Goal: Task Accomplishment & Management: Use online tool/utility

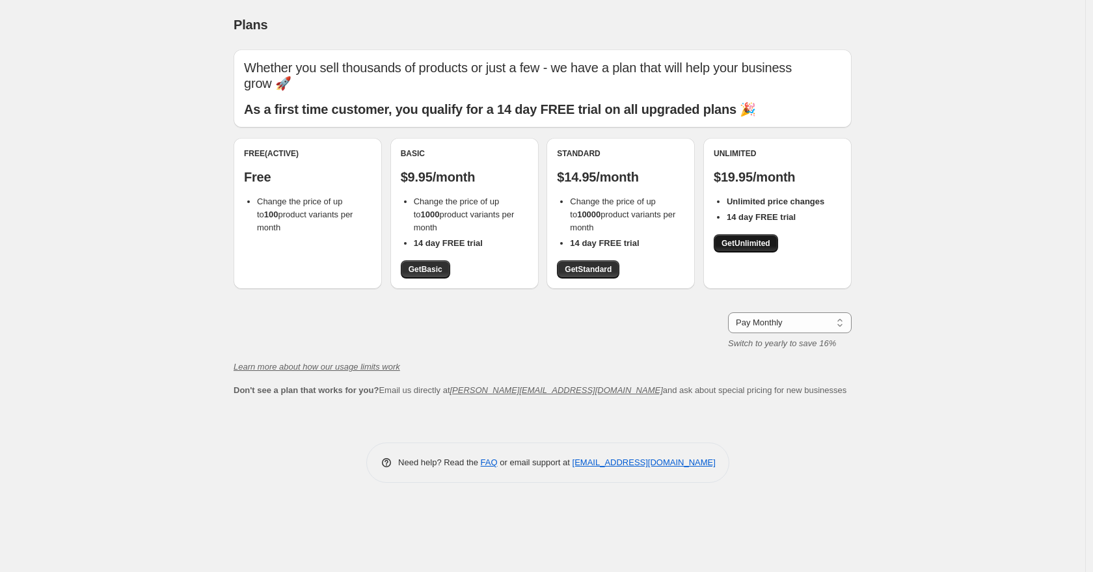
click at [624, 238] on span "Get Unlimited" at bounding box center [745, 243] width 49 height 10
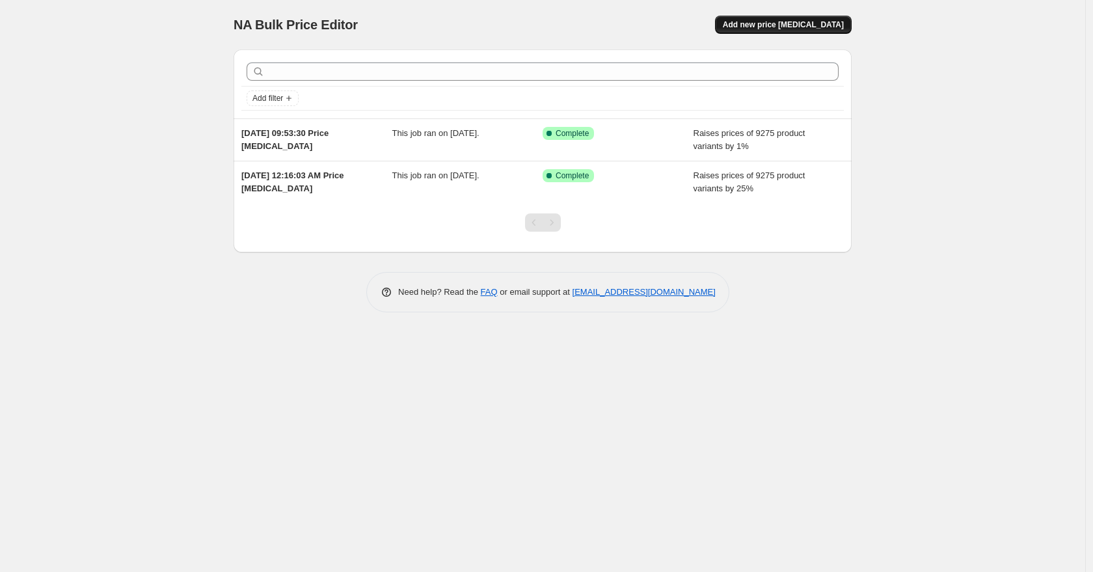
click at [764, 31] on button "Add new price [MEDICAL_DATA]" at bounding box center [783, 25] width 137 height 18
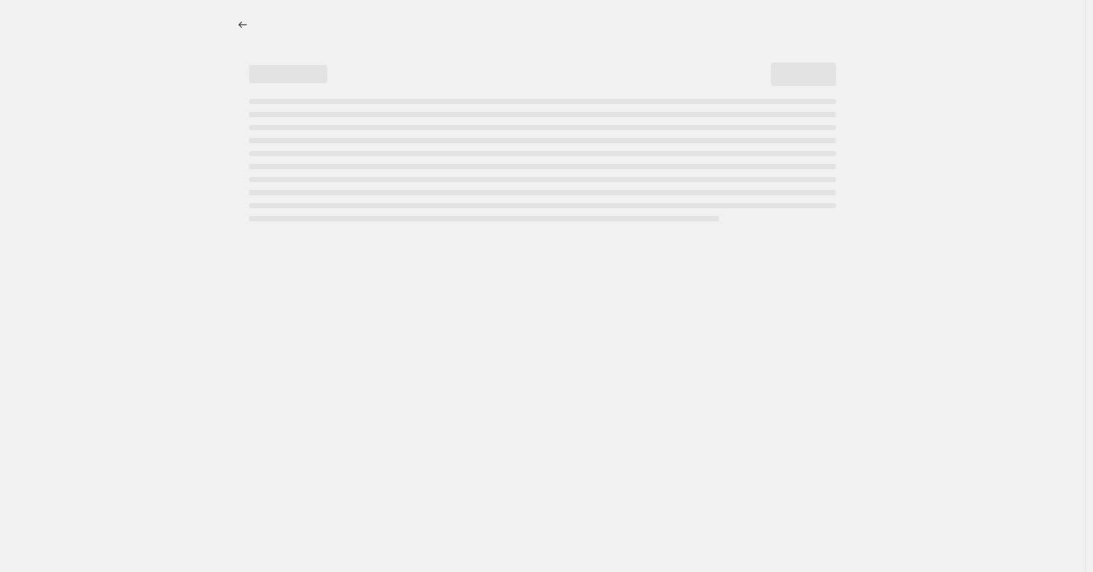
select select "percentage"
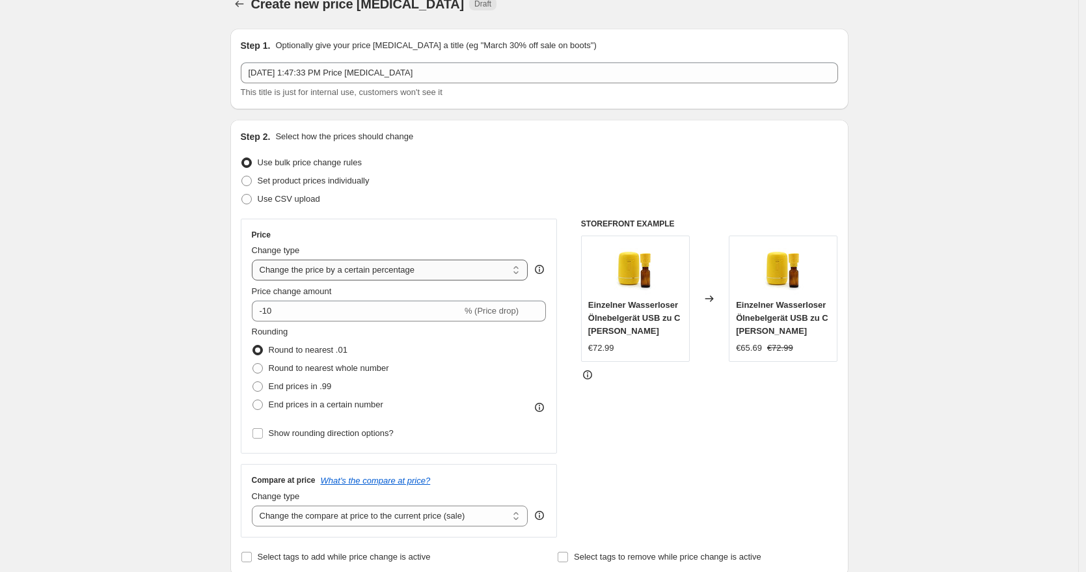
scroll to position [22, 0]
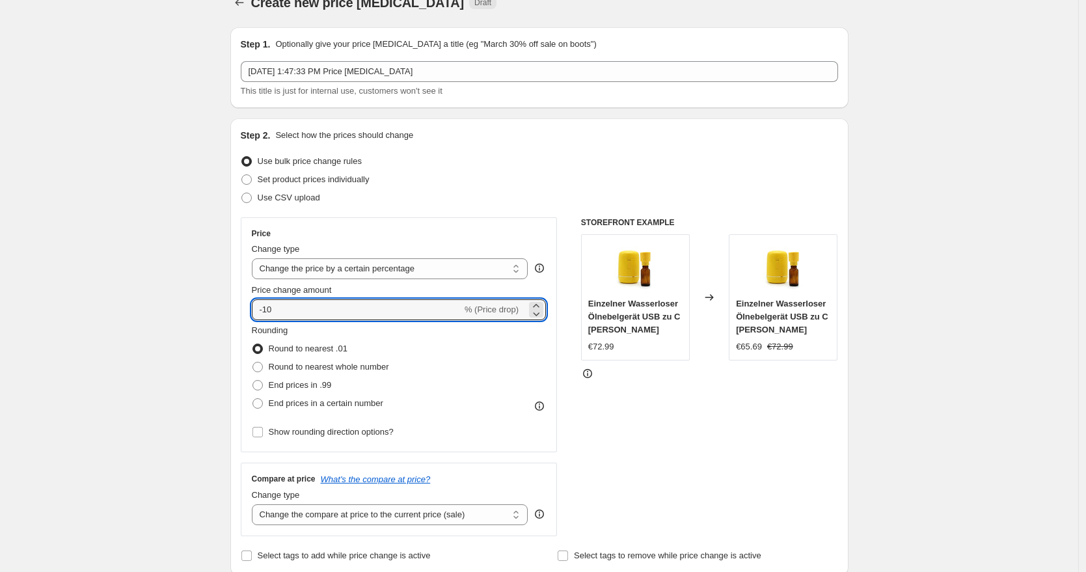
drag, startPoint x: 334, startPoint y: 306, endPoint x: 218, endPoint y: 308, distance: 115.8
type input "20"
click at [301, 385] on span "End prices in .99" at bounding box center [300, 385] width 63 height 10
click at [253, 380] on input "End prices in .99" at bounding box center [252, 380] width 1 height 1
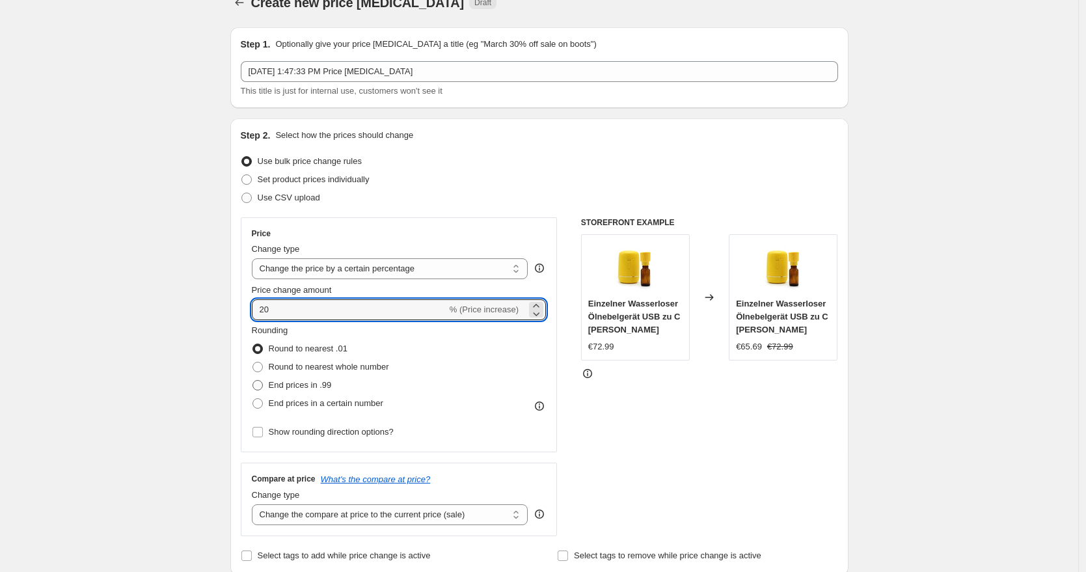
radio input "true"
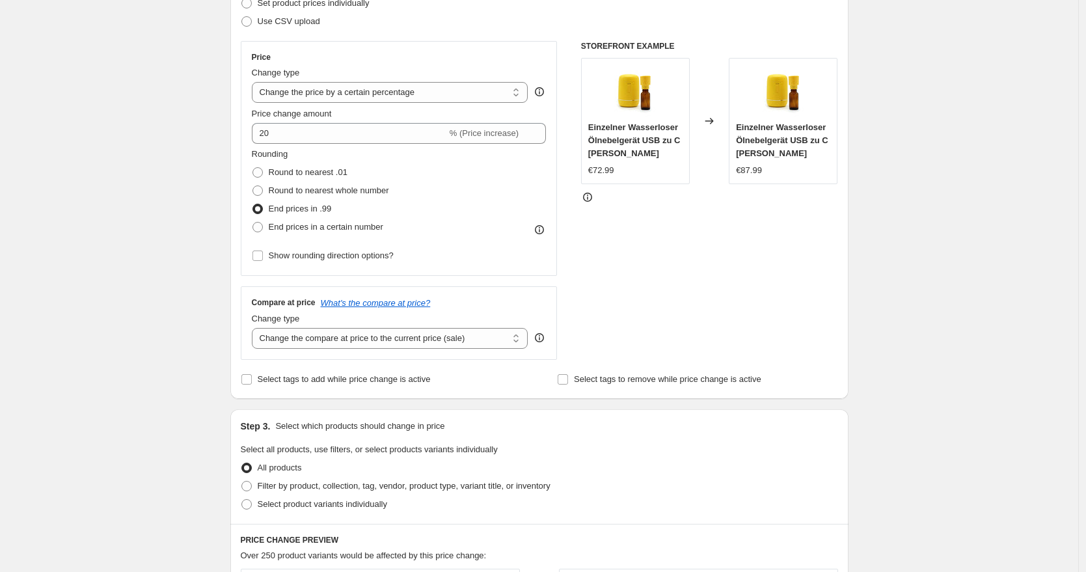
scroll to position [248, 0]
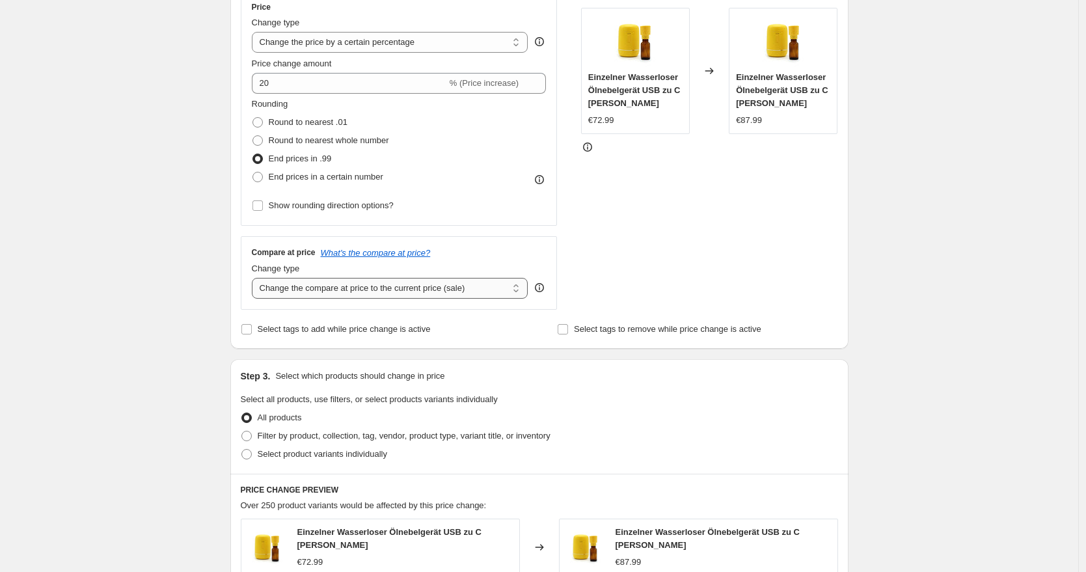
click at [421, 290] on select "Change the compare at price to the current price (sale) Change the compare at p…" at bounding box center [390, 288] width 276 height 21
select select "pp"
click at [255, 278] on select "Change the compare at price to the current price (sale) Change the compare at p…" at bounding box center [390, 288] width 276 height 21
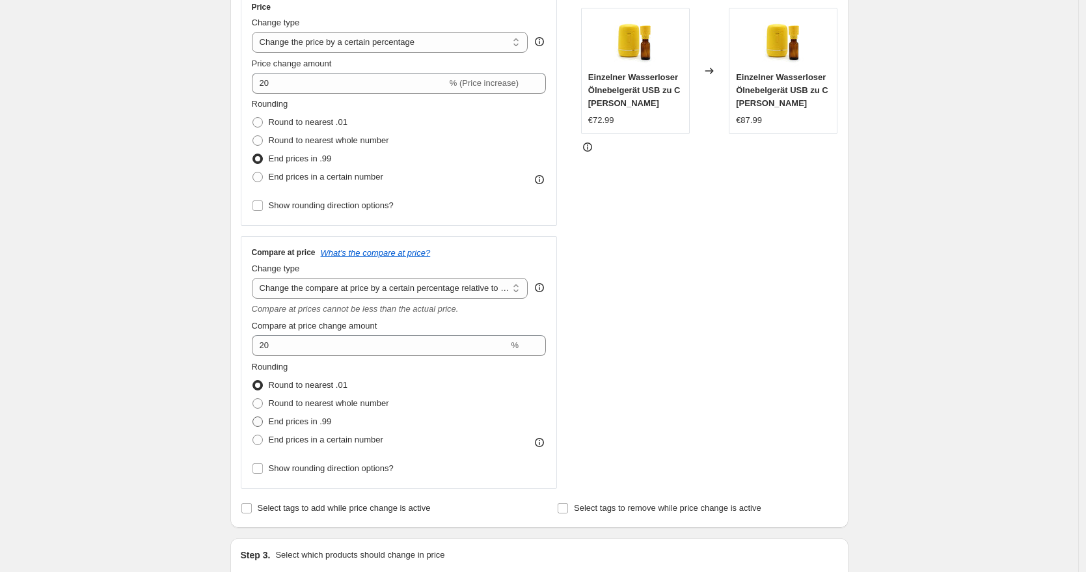
click at [328, 421] on span "End prices in .99" at bounding box center [300, 421] width 63 height 10
click at [253, 417] on input "End prices in .99" at bounding box center [252, 416] width 1 height 1
radio input "true"
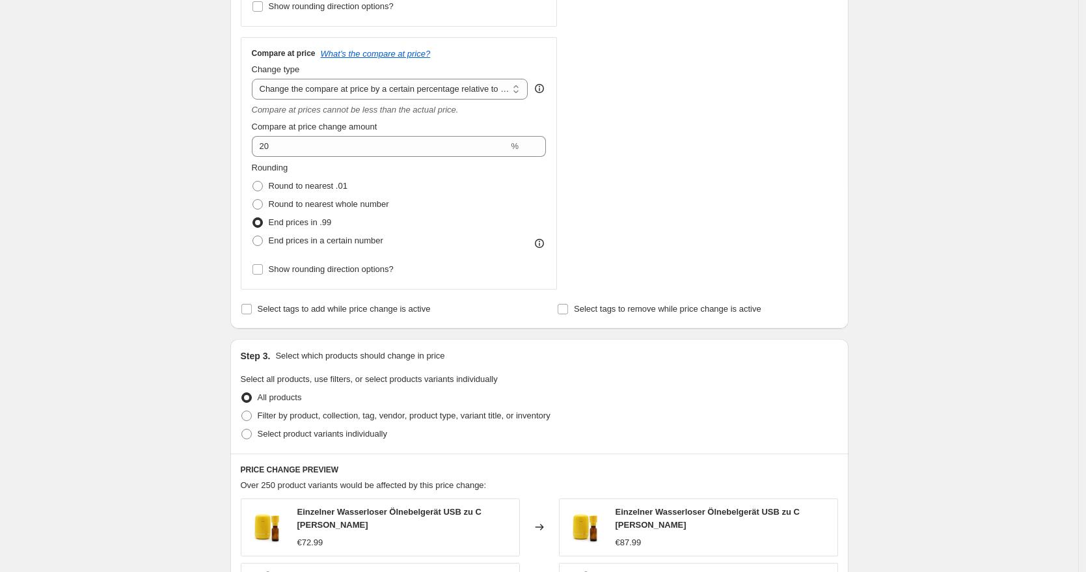
scroll to position [327, 0]
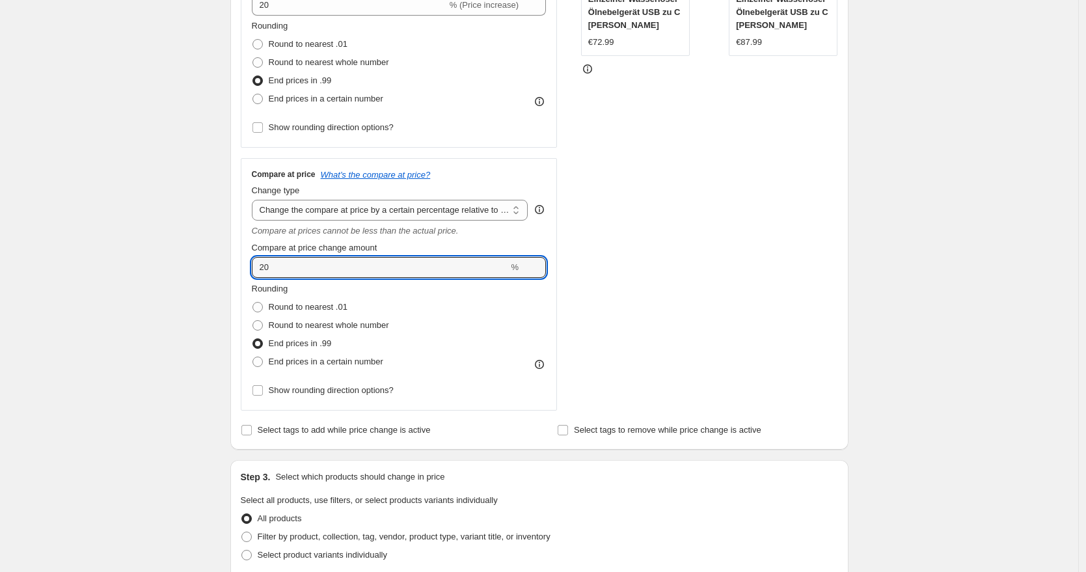
drag, startPoint x: 216, startPoint y: 267, endPoint x: 188, endPoint y: 268, distance: 28.0
click at [191, 268] on div "Create new price [MEDICAL_DATA]. This page is ready Create new price [MEDICAL_D…" at bounding box center [539, 421] width 1078 height 1496
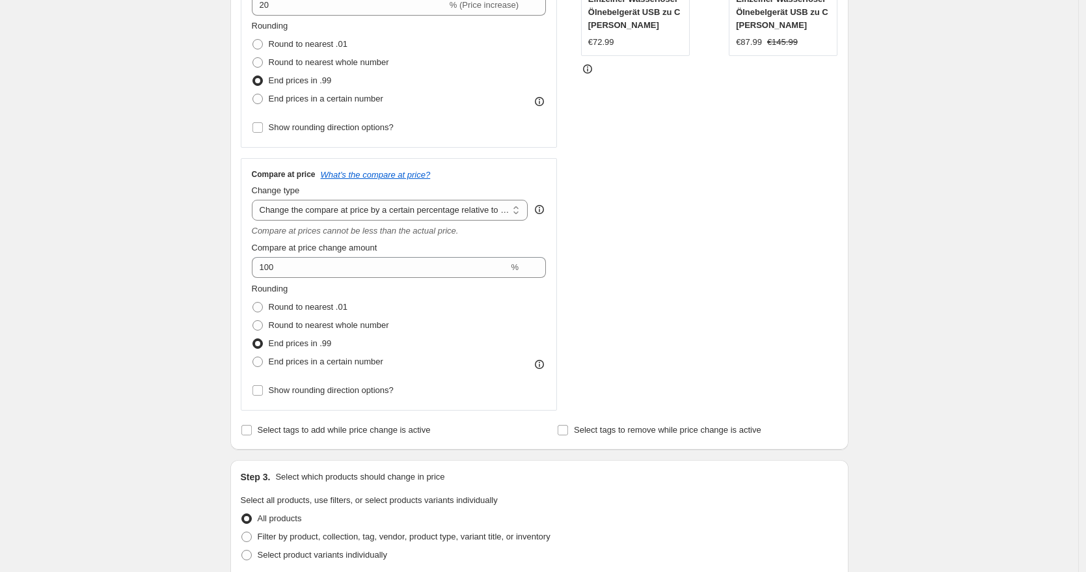
click at [154, 270] on div "Create new price [MEDICAL_DATA]. This page is ready Create new price [MEDICAL_D…" at bounding box center [539, 421] width 1078 height 1496
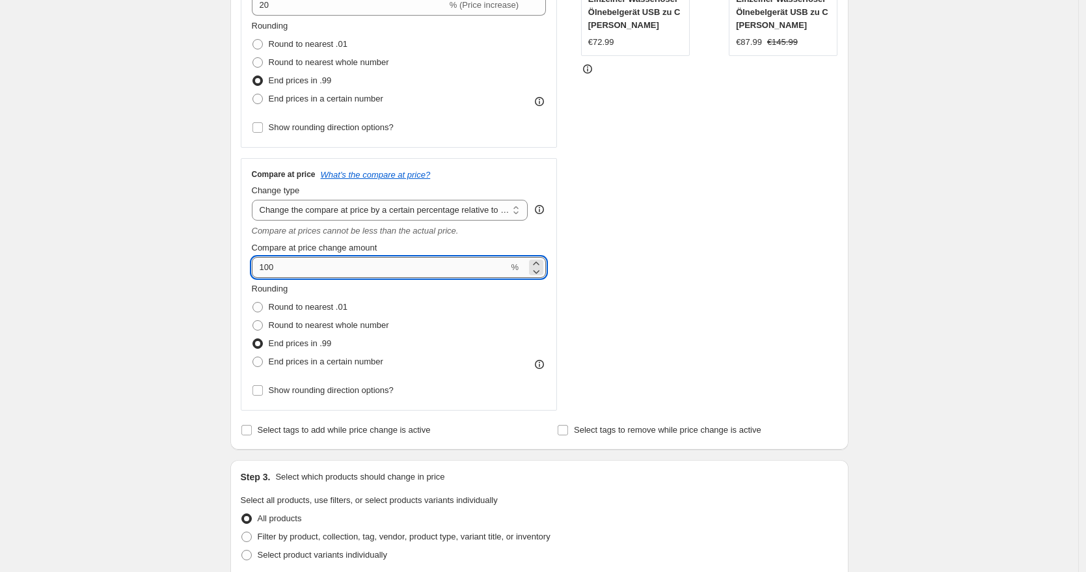
drag, startPoint x: 314, startPoint y: 274, endPoint x: 256, endPoint y: 273, distance: 57.9
click at [260, 273] on input "100" at bounding box center [380, 267] width 257 height 21
type input "50"
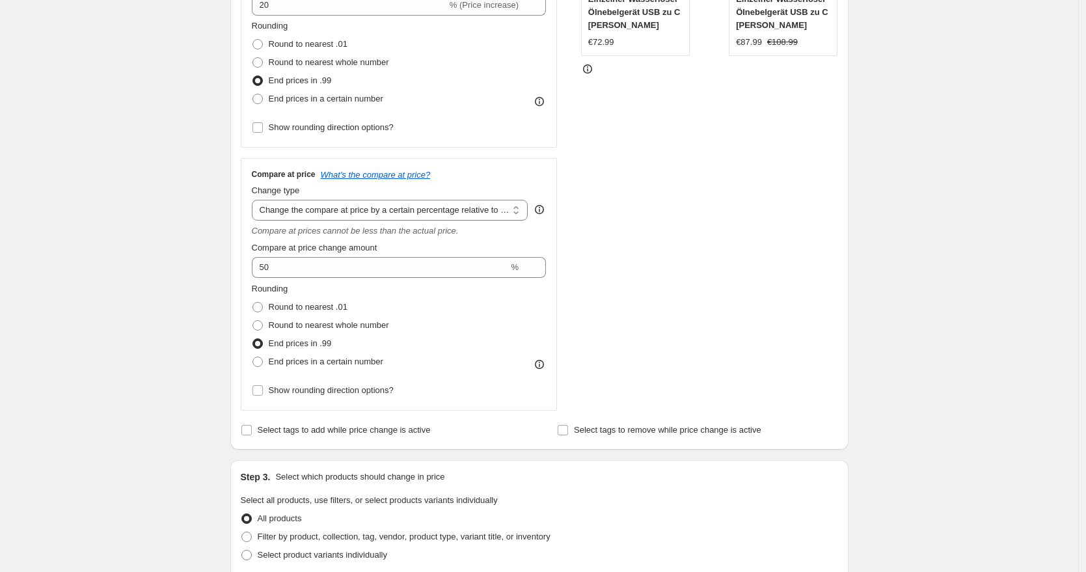
click at [185, 277] on div "Create new price [MEDICAL_DATA]. This page is ready Create new price [MEDICAL_D…" at bounding box center [539, 421] width 1078 height 1496
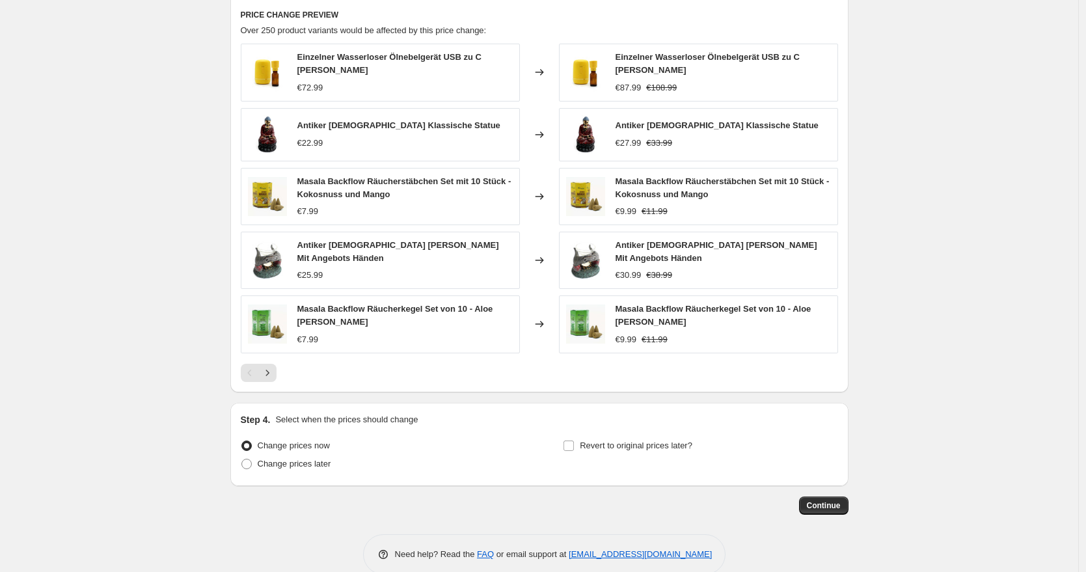
scroll to position [916, 0]
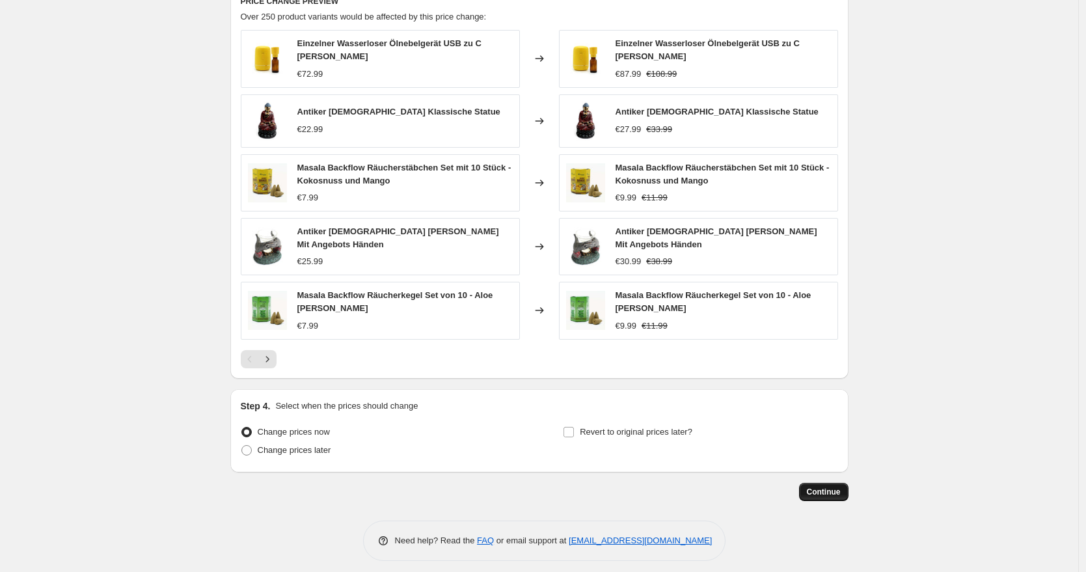
click at [821, 487] on span "Continue" at bounding box center [824, 492] width 34 height 10
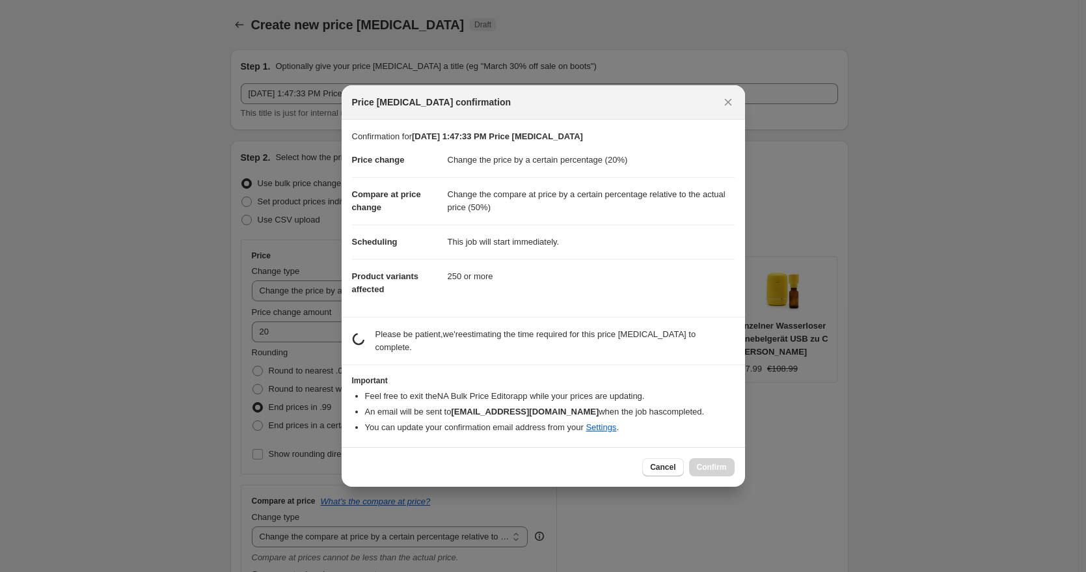
scroll to position [0, 0]
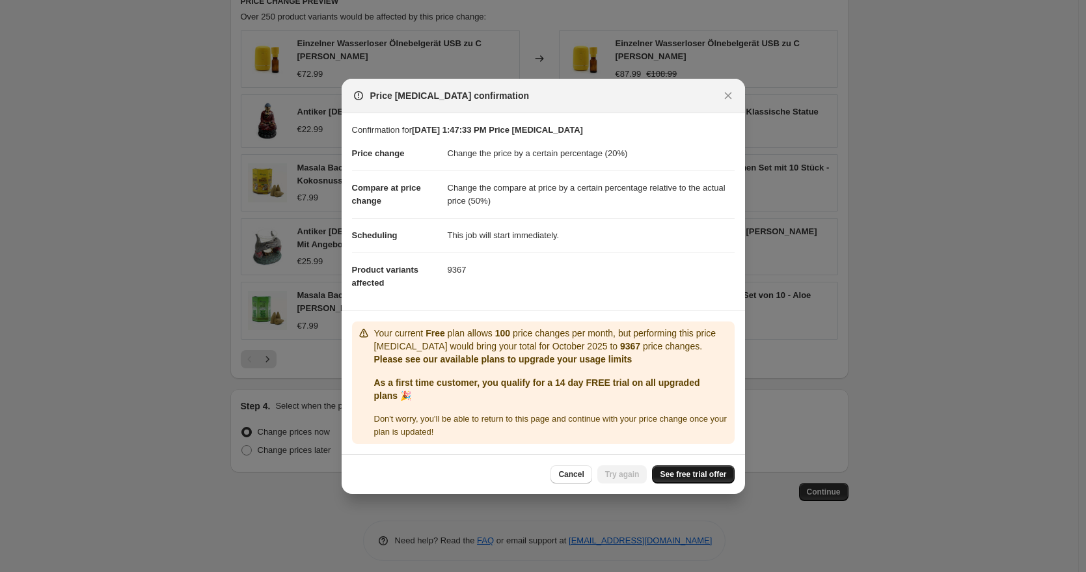
click at [682, 472] on span "See free trial offer" at bounding box center [693, 474] width 66 height 10
click at [727, 92] on icon "Close" at bounding box center [727, 95] width 13 height 13
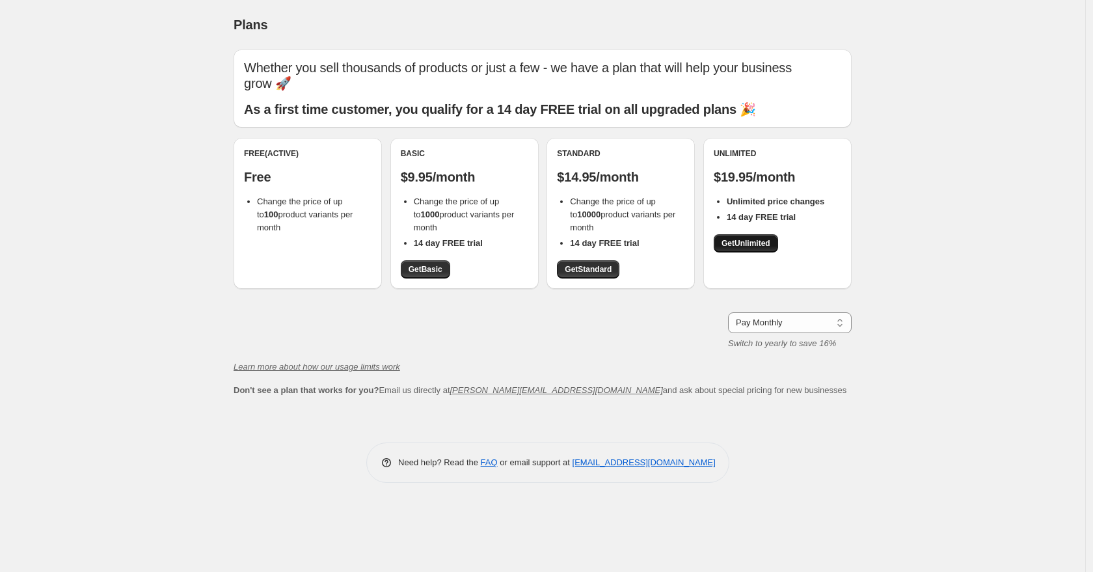
click at [739, 234] on link "Get Unlimited" at bounding box center [745, 243] width 64 height 18
